Goal: Information Seeking & Learning: Learn about a topic

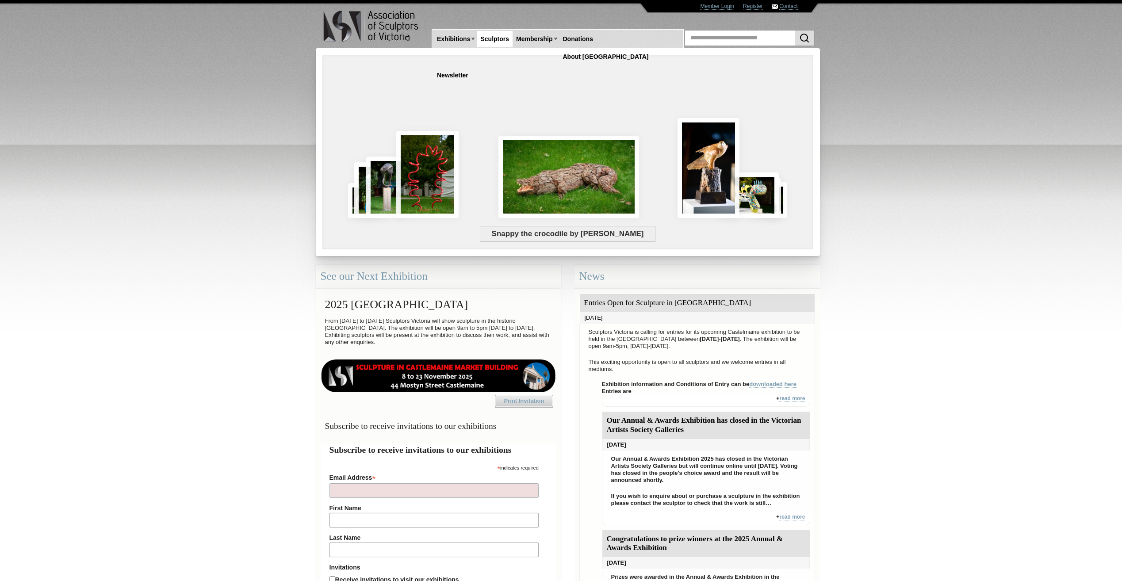
click at [502, 39] on link "Sculptors" at bounding box center [495, 39] width 36 height 16
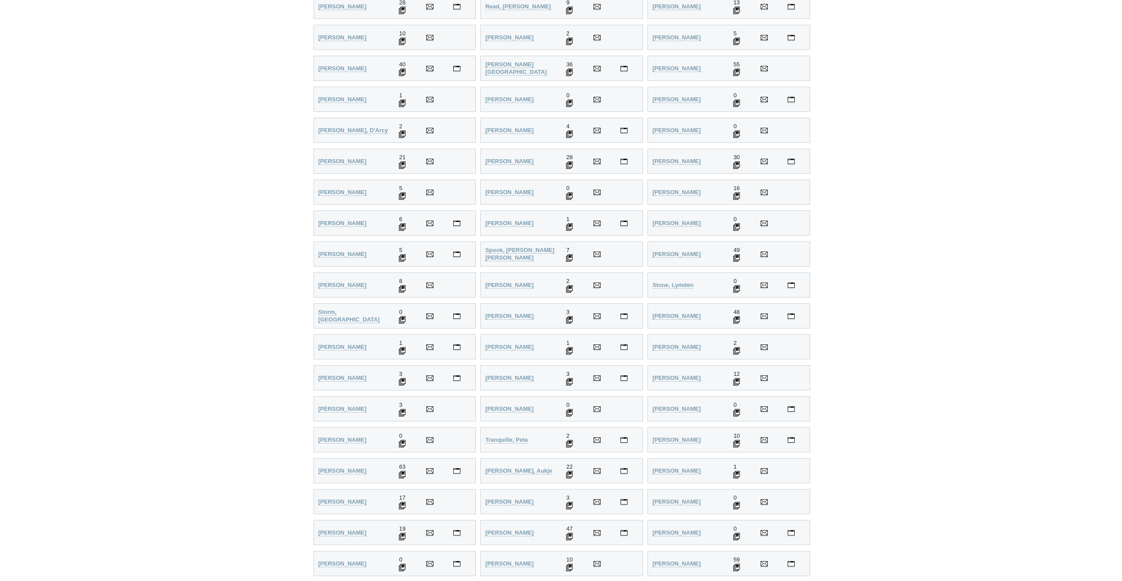
scroll to position [1902, 0]
click at [699, 320] on strong "Stuart, Todd Lyndon" at bounding box center [676, 319] width 48 height 7
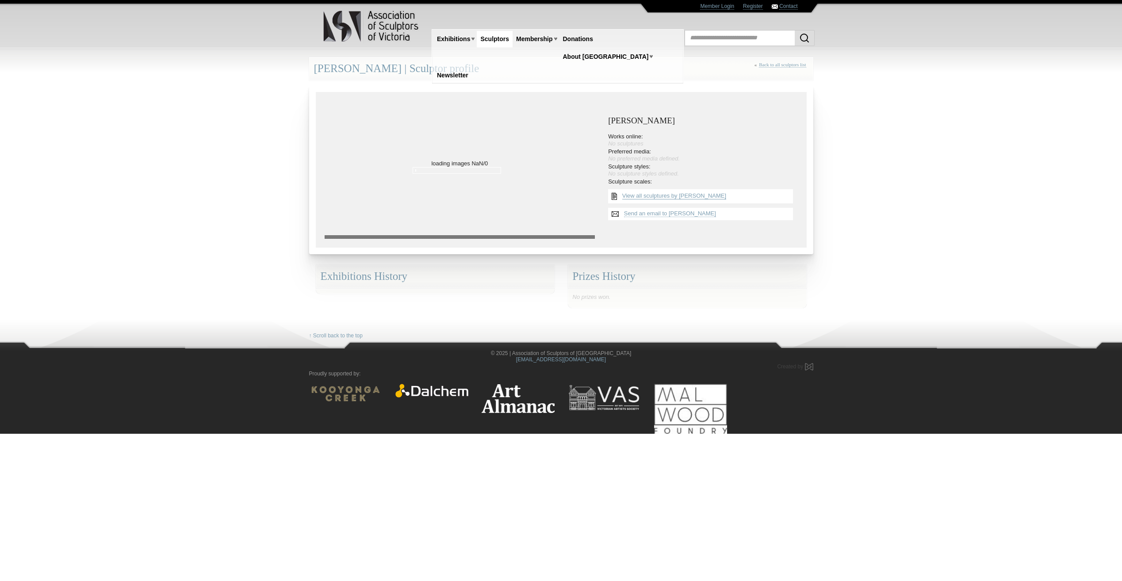
click at [698, 197] on link "View all sculptures by [PERSON_NAME]" at bounding box center [674, 195] width 104 height 7
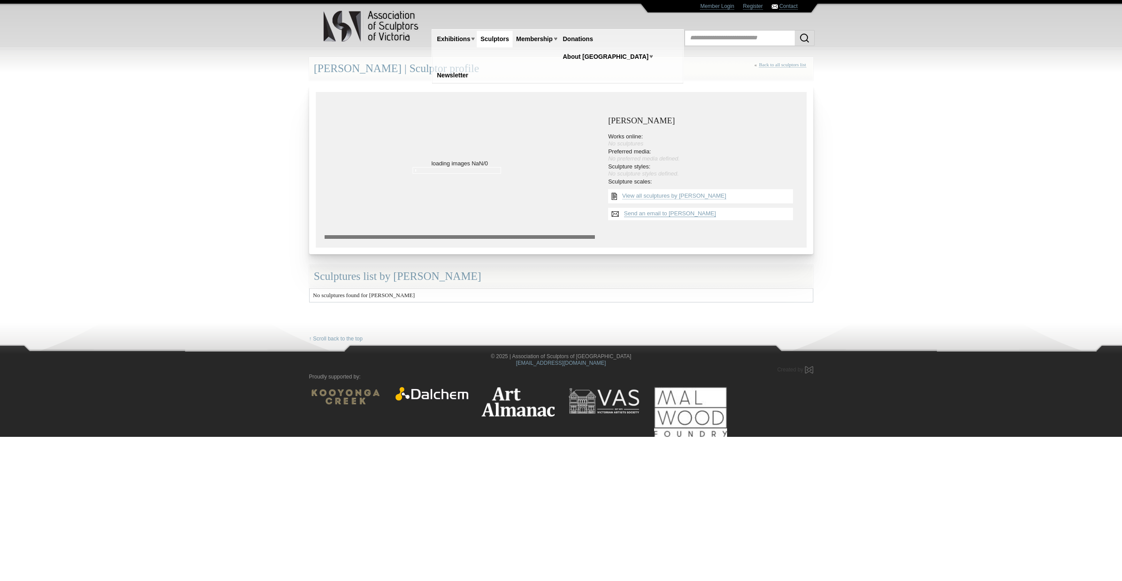
click at [681, 214] on link "Send an email to [PERSON_NAME]" at bounding box center [670, 213] width 92 height 7
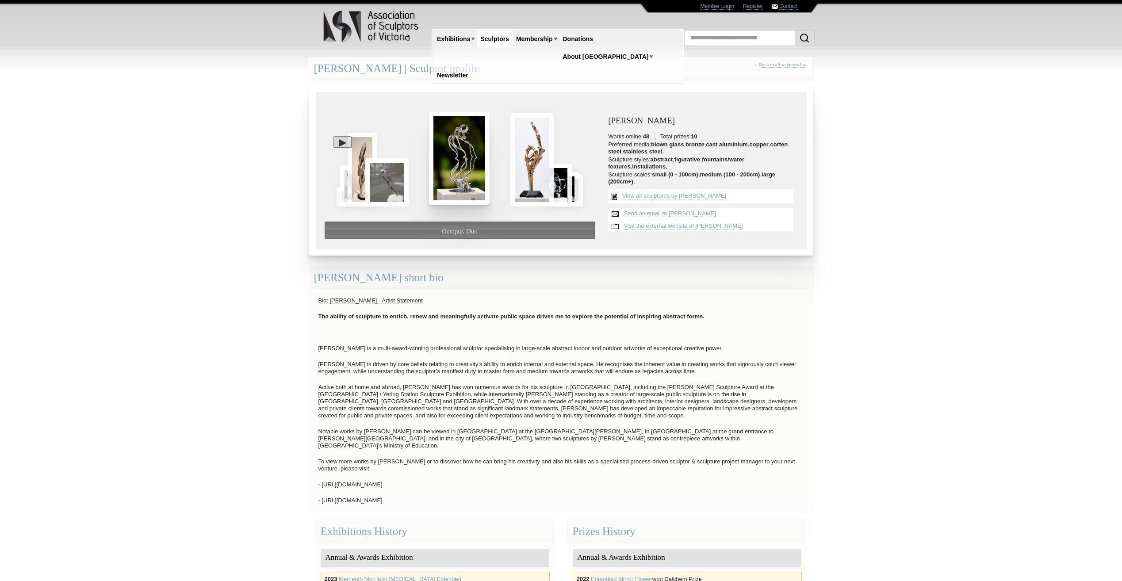
click at [464, 169] on img at bounding box center [459, 158] width 61 height 92
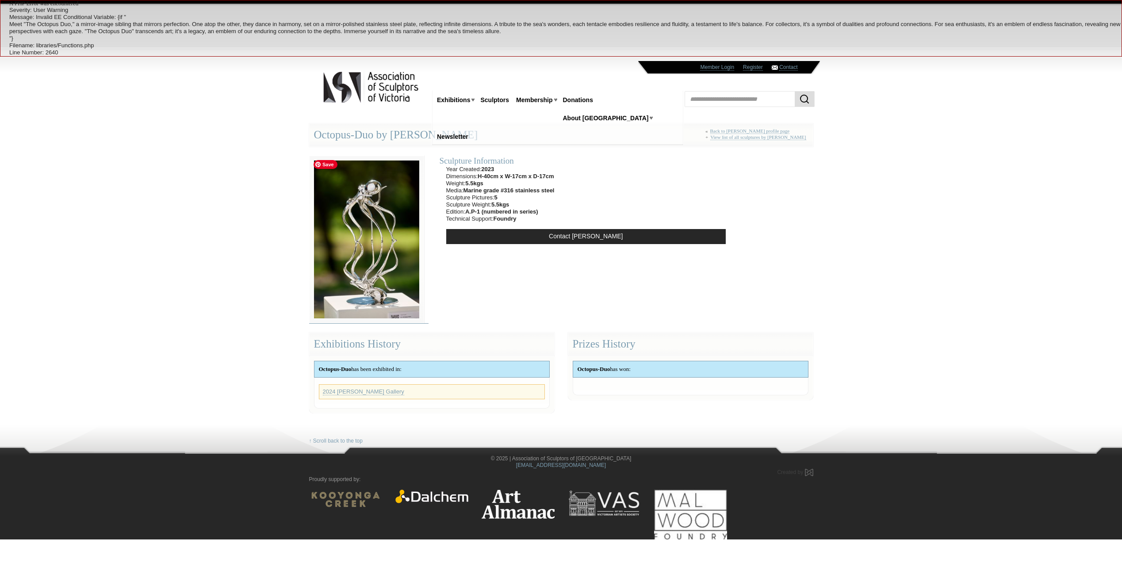
click at [381, 242] on img at bounding box center [366, 240] width 115 height 168
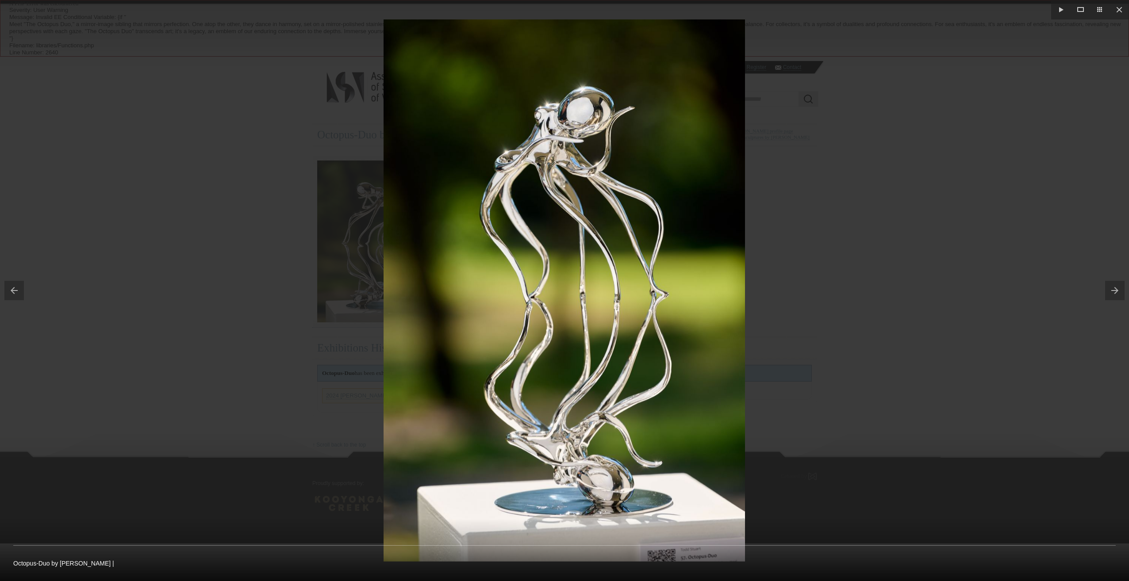
click at [1114, 287] on button at bounding box center [1117, 290] width 24 height 44
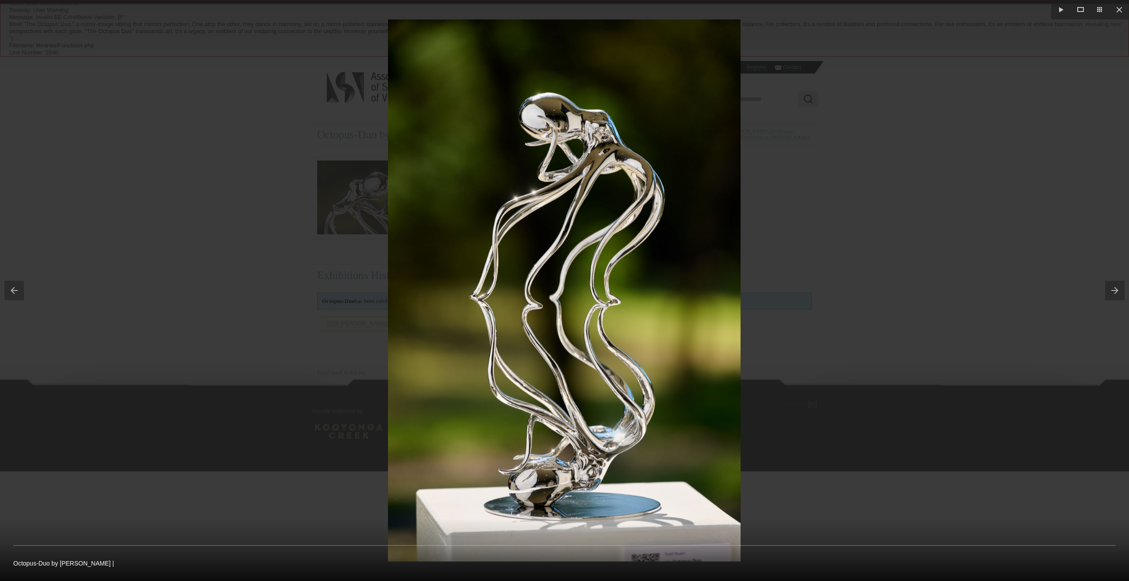
click at [1113, 292] on button at bounding box center [1117, 290] width 24 height 44
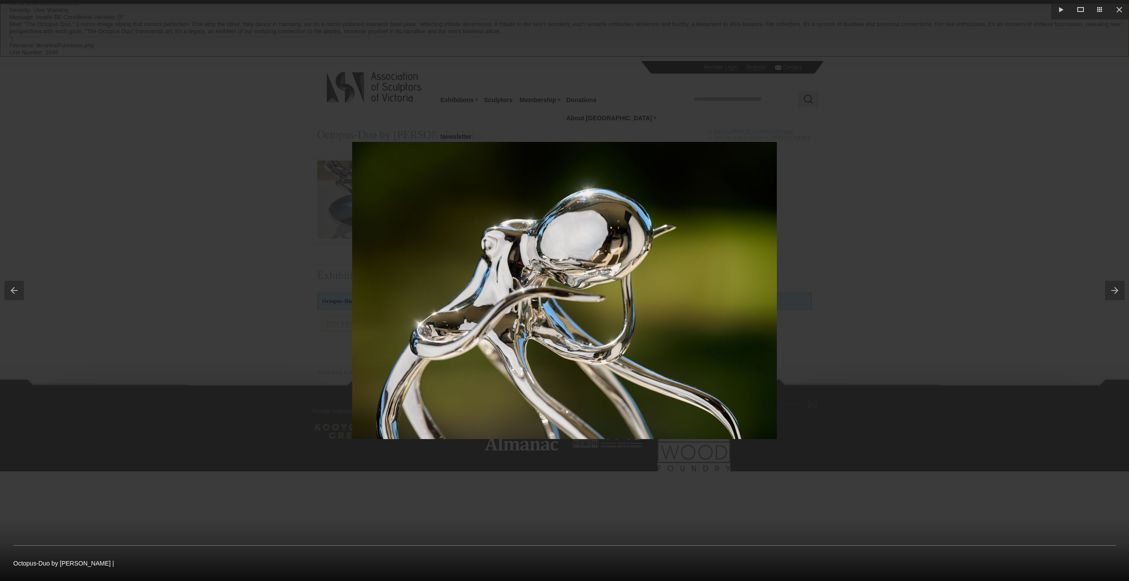
click at [1113, 292] on button at bounding box center [1117, 290] width 24 height 44
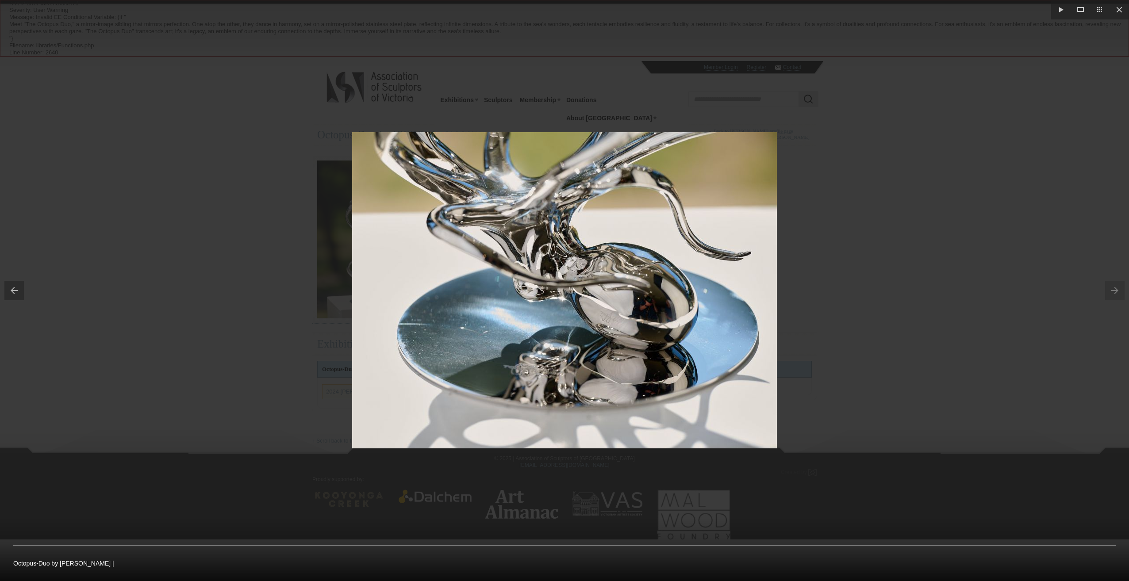
click at [985, 300] on div at bounding box center [564, 290] width 1129 height 581
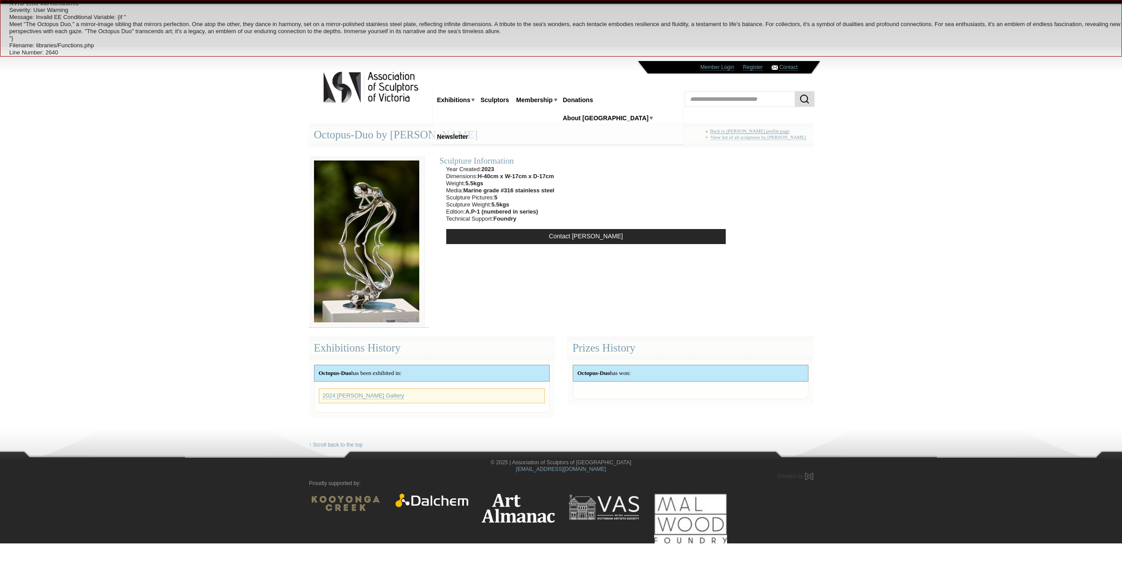
click at [738, 132] on link "Back to [PERSON_NAME] profile page" at bounding box center [750, 131] width 80 height 6
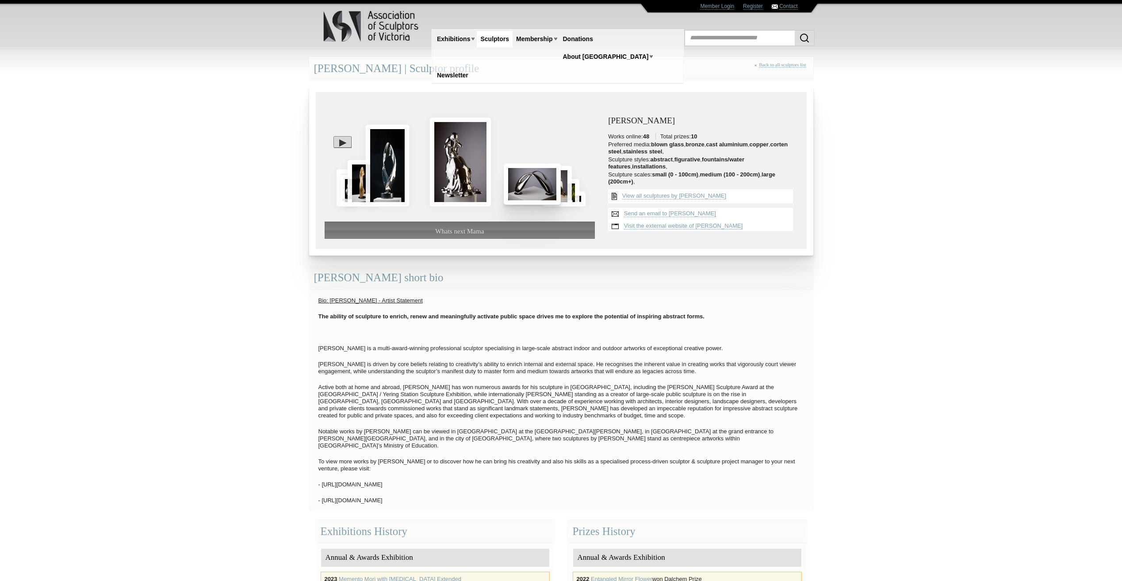
click at [516, 184] on img at bounding box center [532, 184] width 57 height 41
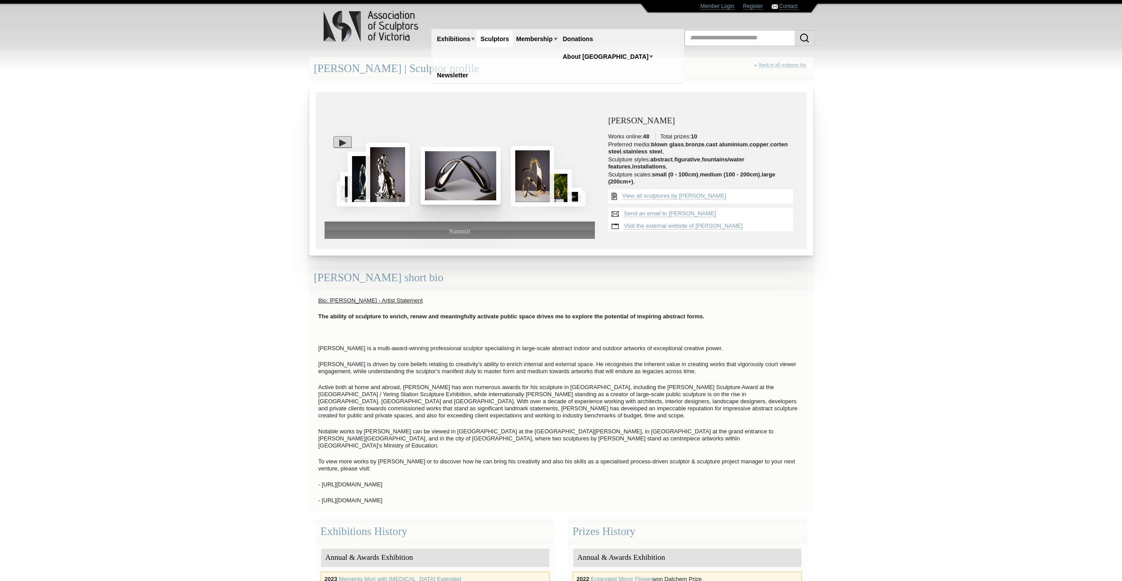
click at [487, 182] on img at bounding box center [461, 176] width 80 height 58
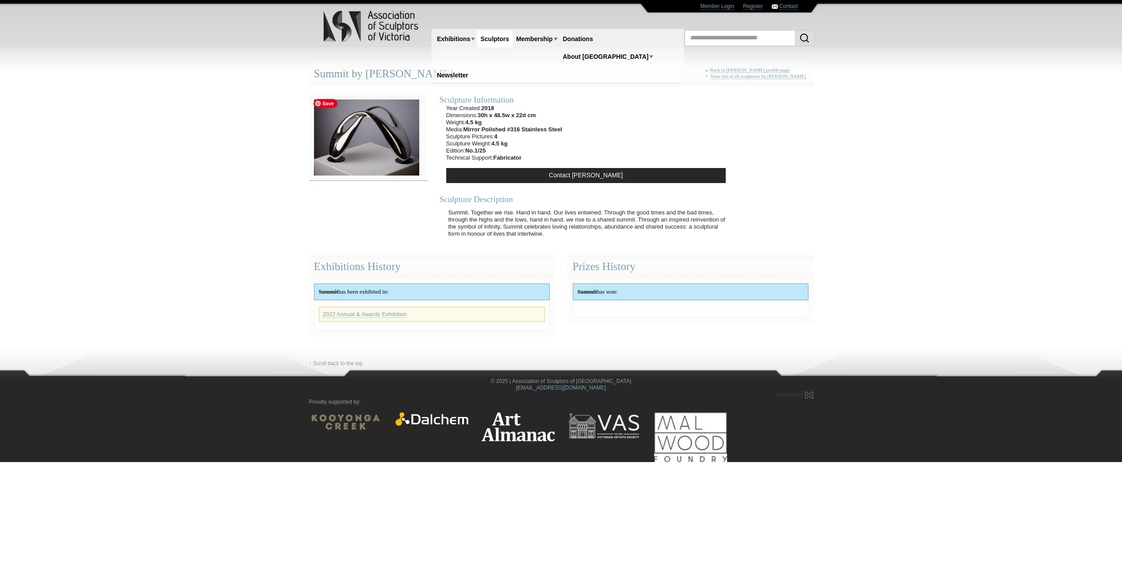
click at [367, 150] on img at bounding box center [366, 138] width 115 height 86
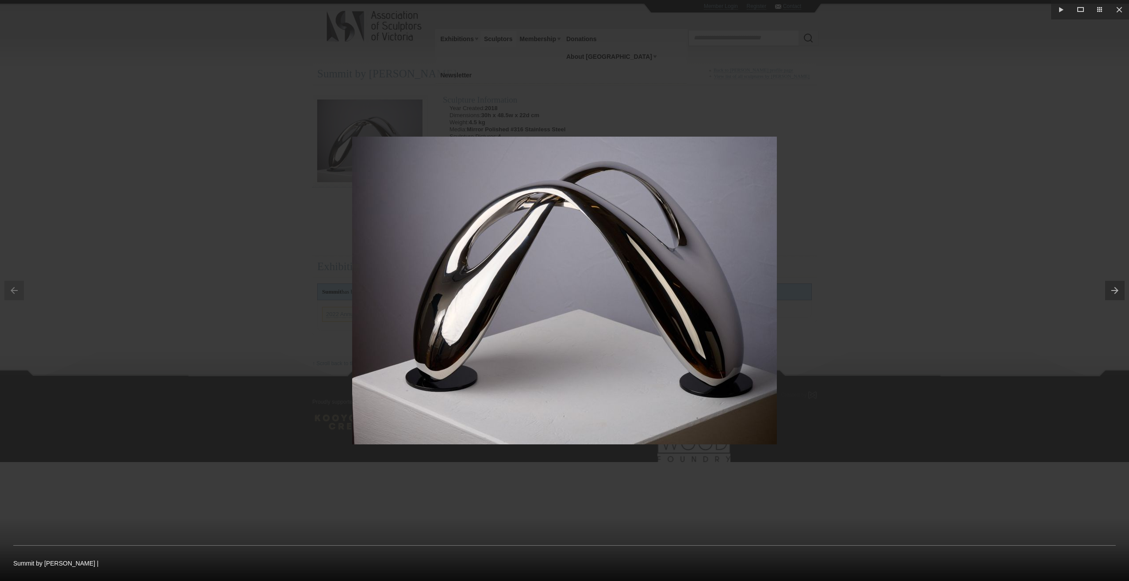
click at [1114, 291] on button at bounding box center [1117, 290] width 24 height 44
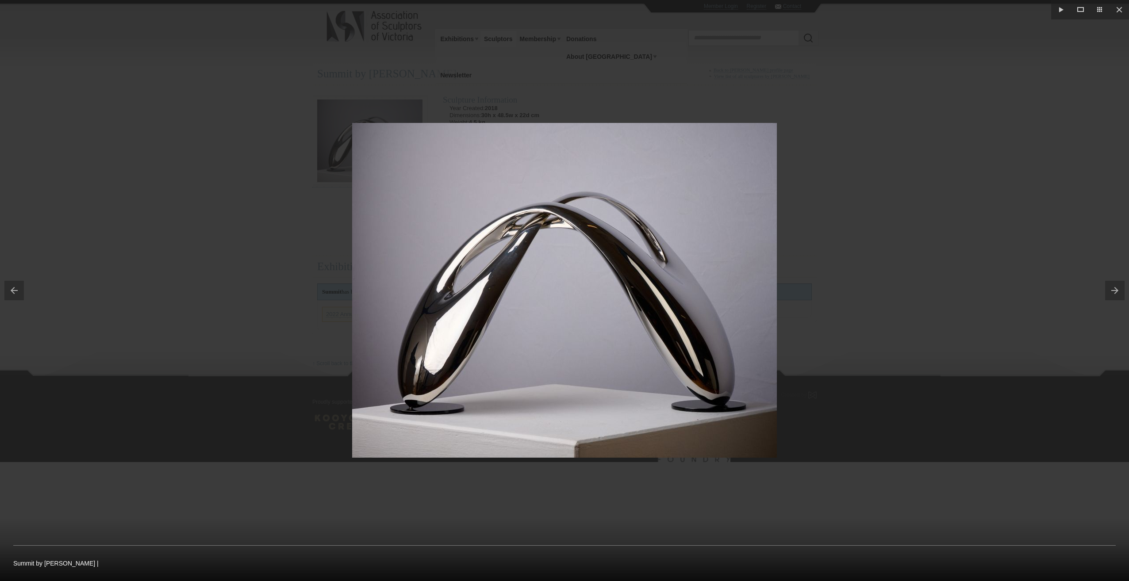
click at [1113, 291] on button at bounding box center [1117, 290] width 24 height 44
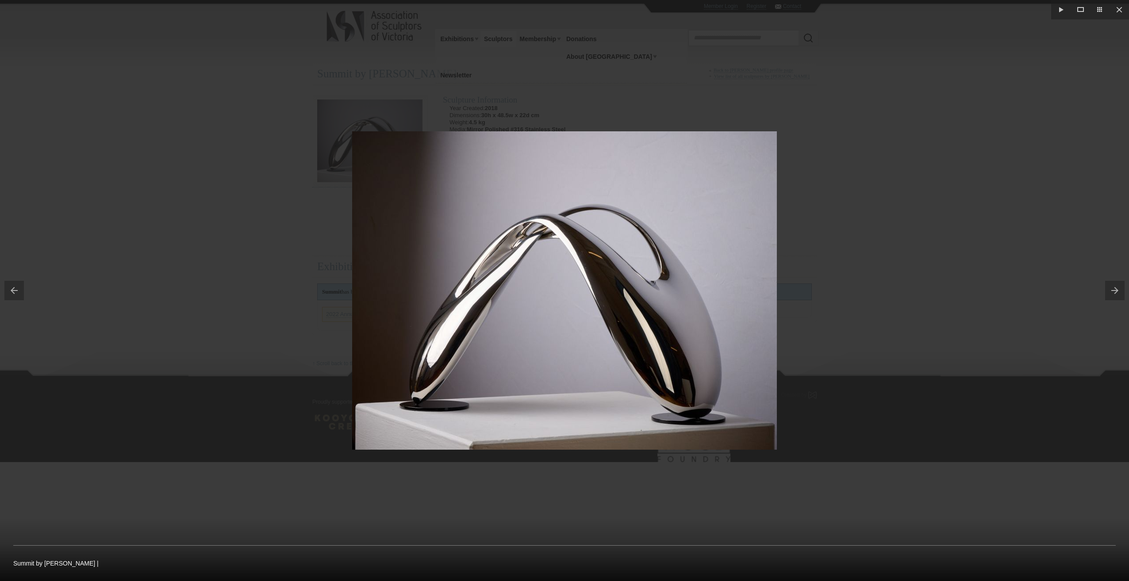
click at [1112, 292] on button at bounding box center [1117, 290] width 24 height 44
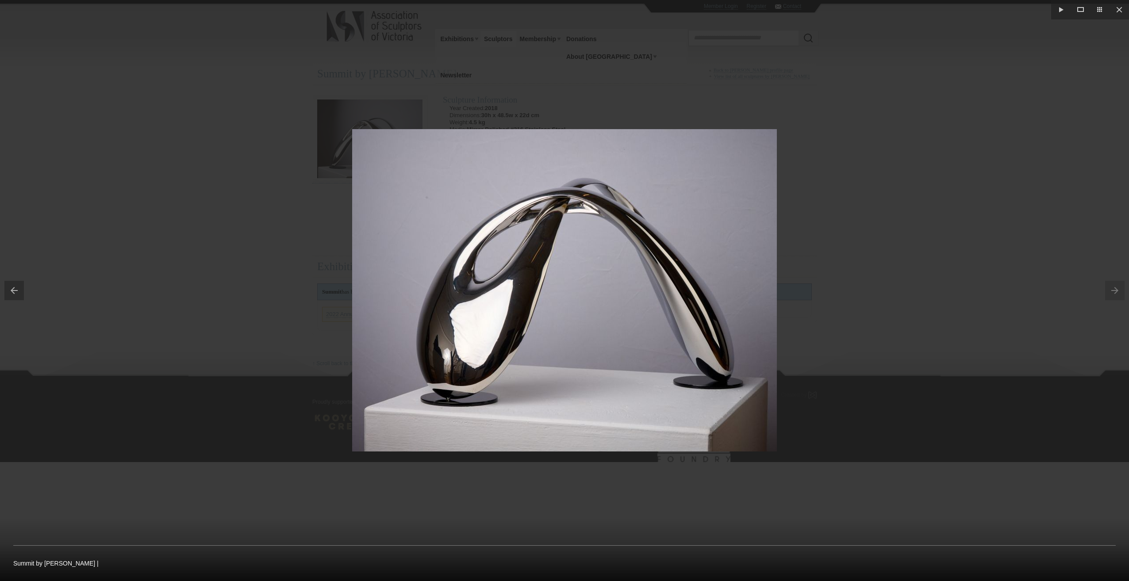
click at [947, 276] on div at bounding box center [564, 290] width 1129 height 581
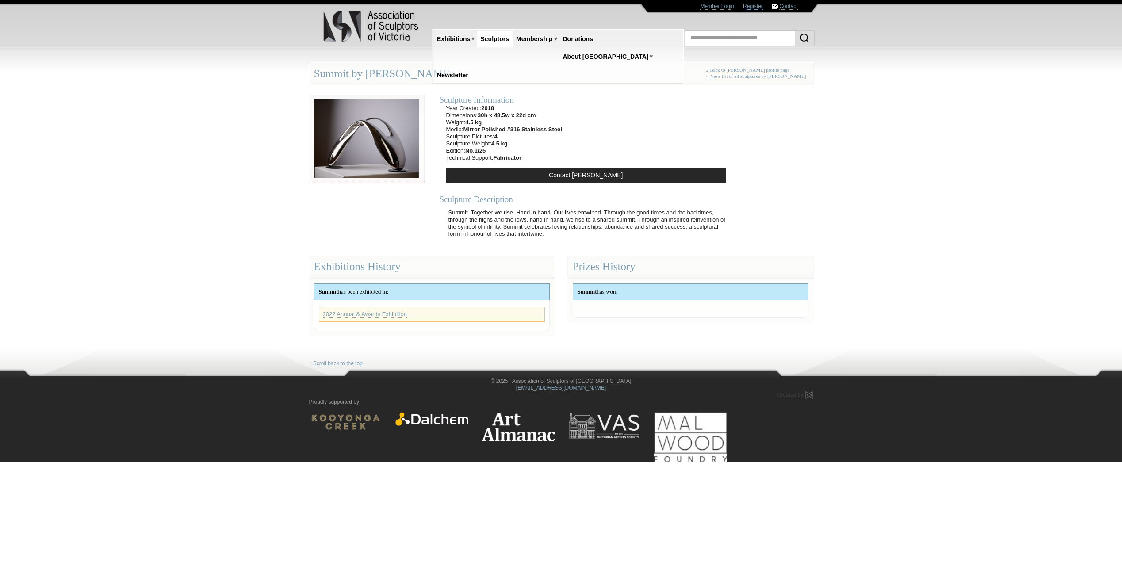
click at [750, 77] on link "View list of all sculptures by Todd Lyndon Stuart" at bounding box center [758, 76] width 96 height 6
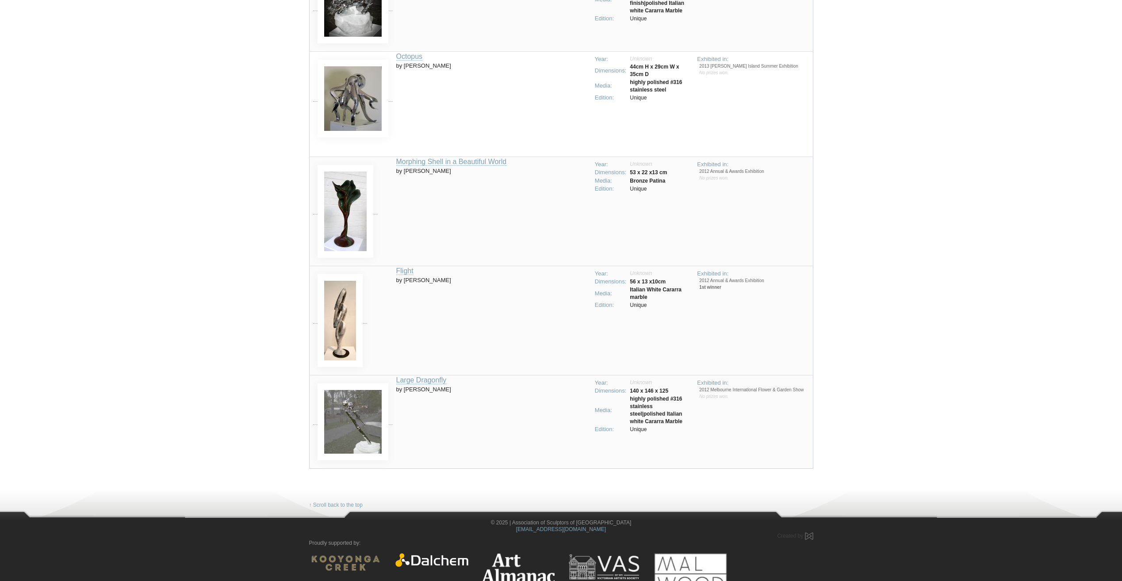
scroll to position [4378, 0]
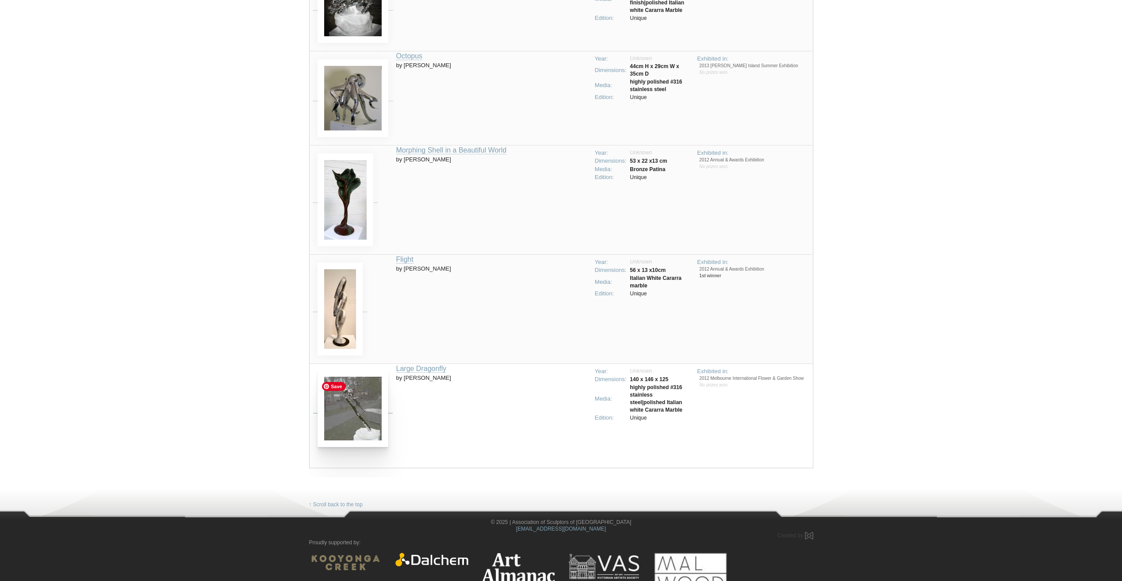
click at [360, 423] on img at bounding box center [353, 408] width 71 height 77
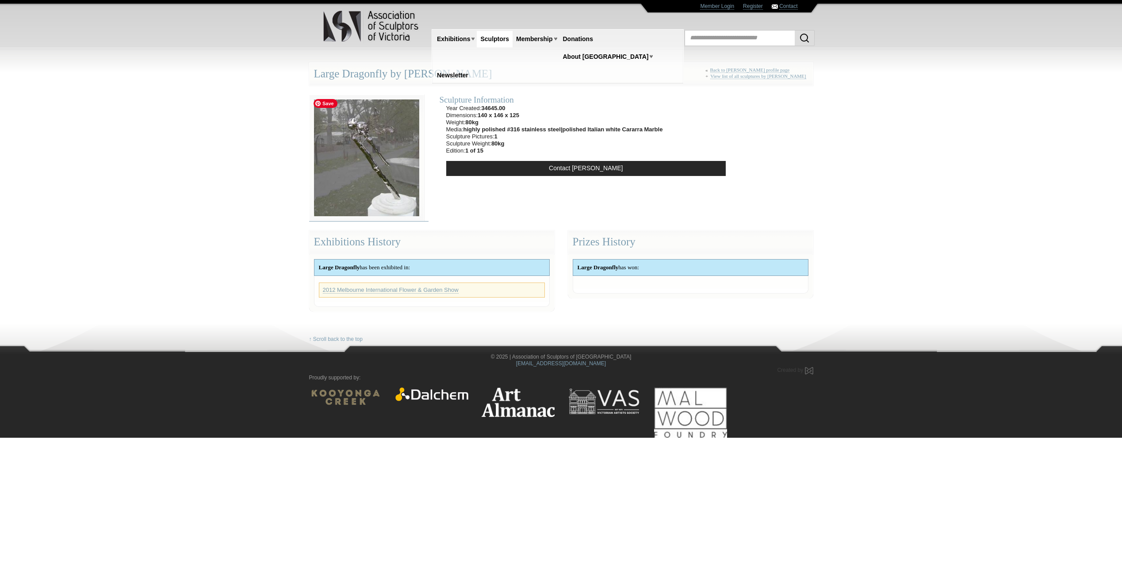
click at [387, 146] on img at bounding box center [366, 158] width 115 height 127
